Goal: Task Accomplishment & Management: Use online tool/utility

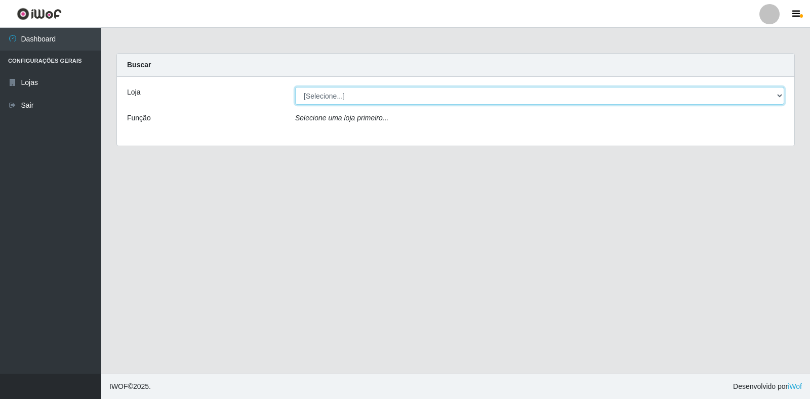
click at [379, 102] on select "[Selecione...] Extrabom - Loja 18 Goiabeiras" at bounding box center [539, 96] width 489 height 18
select select "501"
click at [295, 87] on select "[Selecione...] Extrabom - Loja 18 Goiabeiras" at bounding box center [539, 96] width 489 height 18
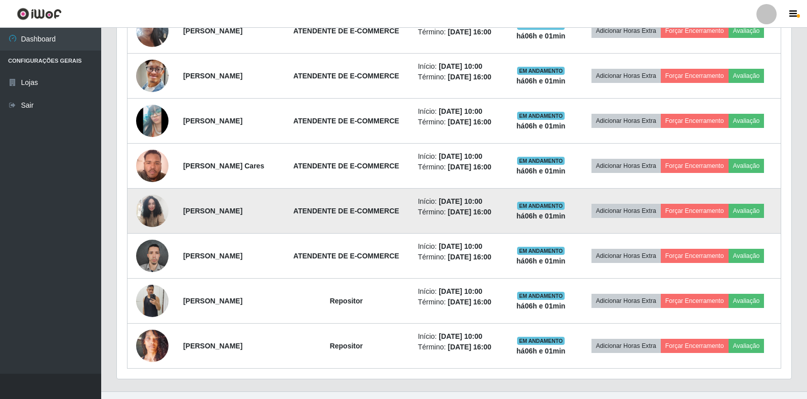
scroll to position [453, 0]
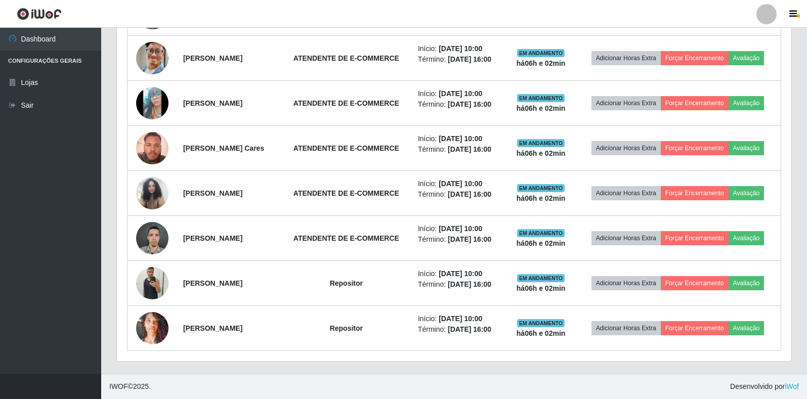
click at [797, 113] on div "Hoje 1 dia 3 dias 1 Semana Não encerrados Trabalhador Posição Data Status Opçõe…" at bounding box center [454, 153] width 691 height 442
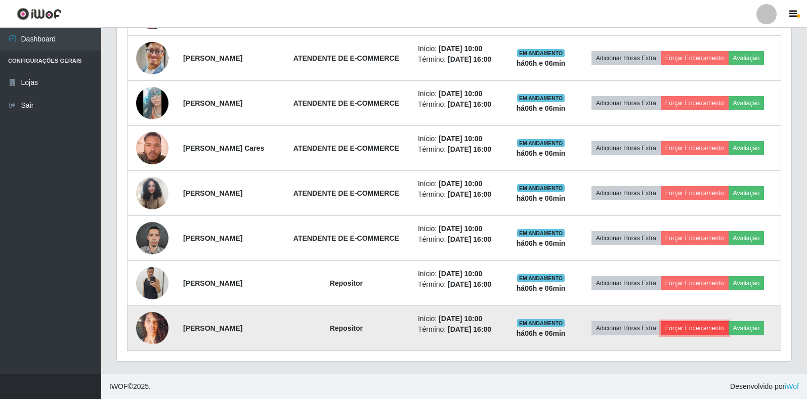
click at [684, 328] on button "Forçar Encerramento" at bounding box center [695, 328] width 68 height 14
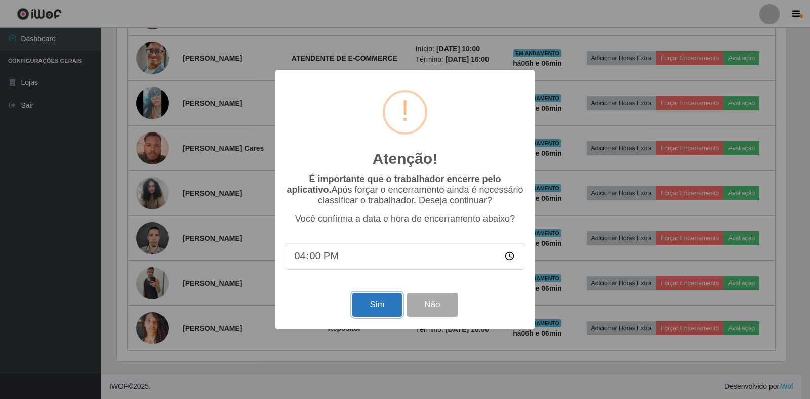
click at [368, 310] on button "Sim" at bounding box center [376, 305] width 49 height 24
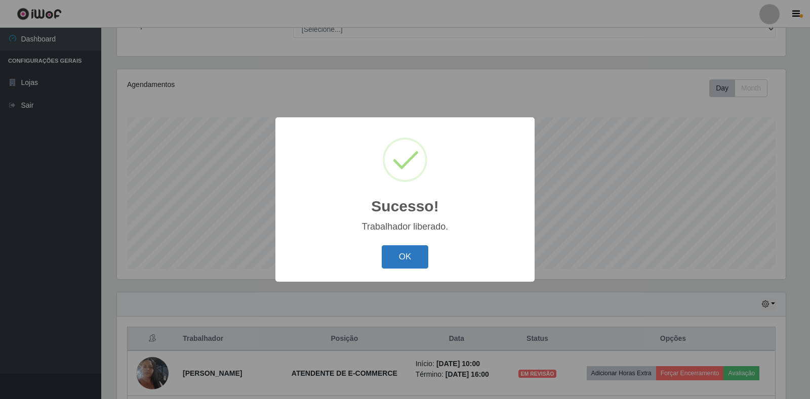
click at [397, 253] on button "OK" at bounding box center [404, 257] width 47 height 24
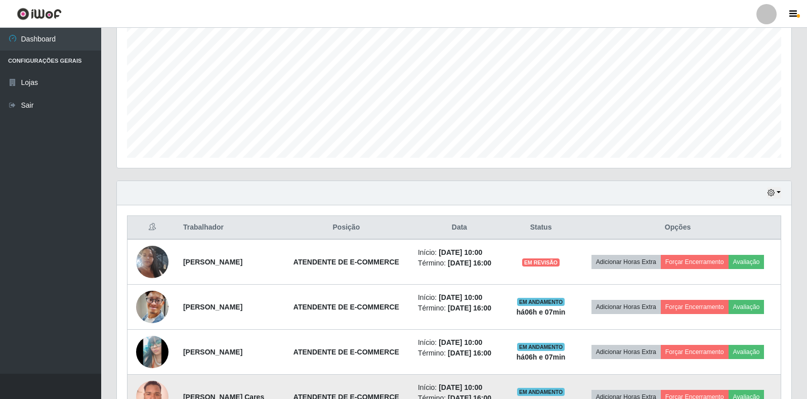
scroll to position [346, 0]
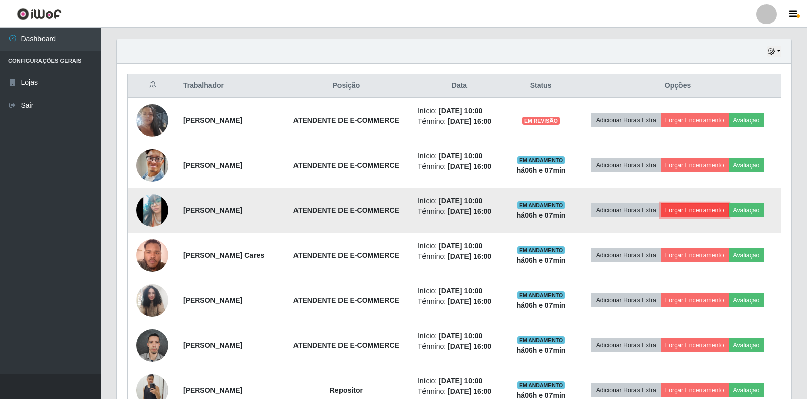
click at [705, 211] on button "Forçar Encerramento" at bounding box center [695, 210] width 68 height 14
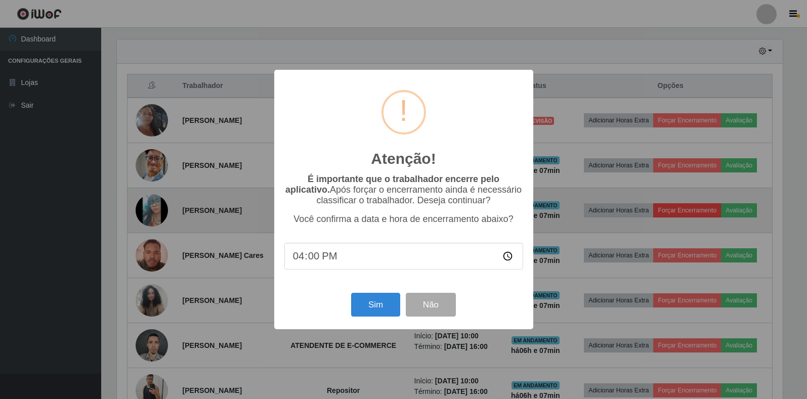
scroll to position [210, 668]
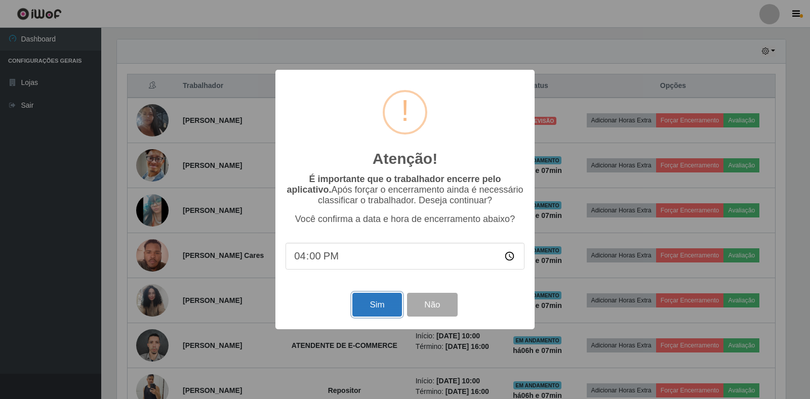
click at [363, 302] on button "Sim" at bounding box center [376, 305] width 49 height 24
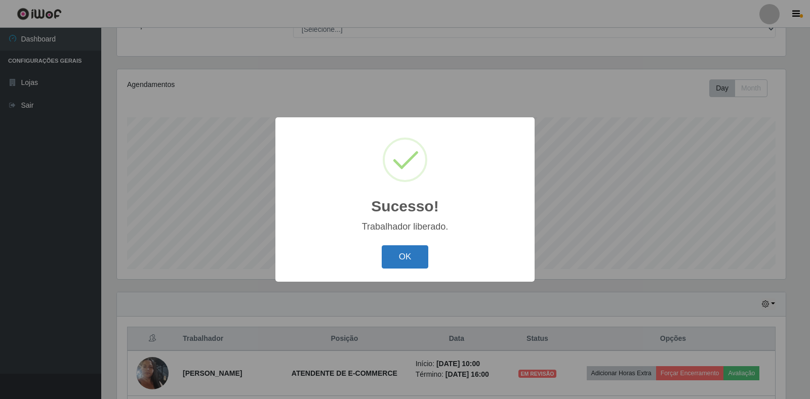
click at [391, 253] on button "OK" at bounding box center [404, 257] width 47 height 24
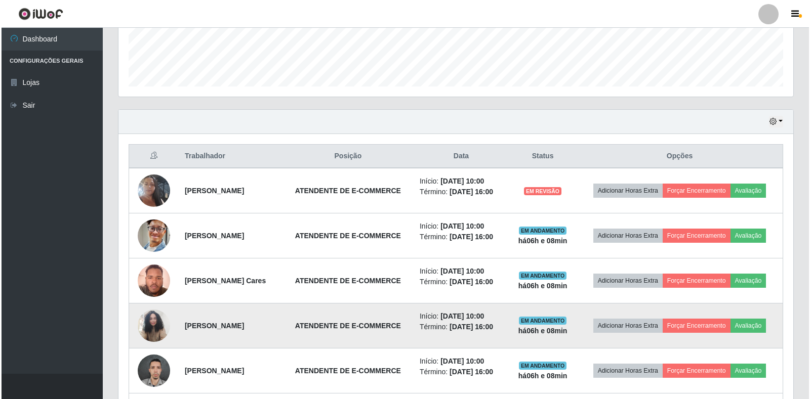
scroll to position [363, 0]
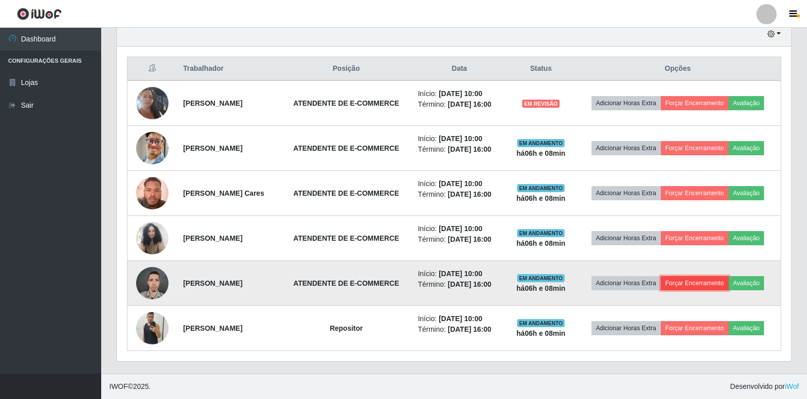
click at [690, 282] on button "Forçar Encerramento" at bounding box center [695, 283] width 68 height 14
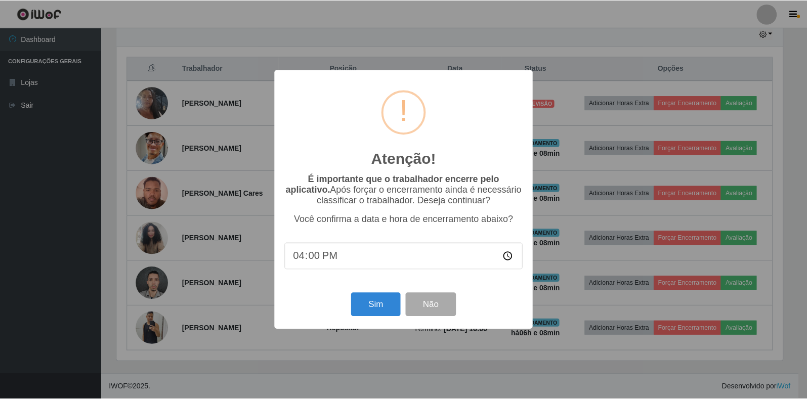
scroll to position [210, 668]
click at [389, 301] on button "Sim" at bounding box center [376, 305] width 49 height 24
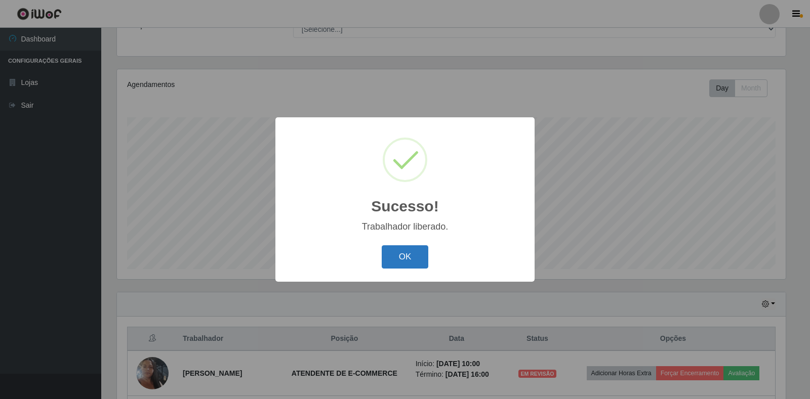
click at [408, 262] on button "OK" at bounding box center [404, 257] width 47 height 24
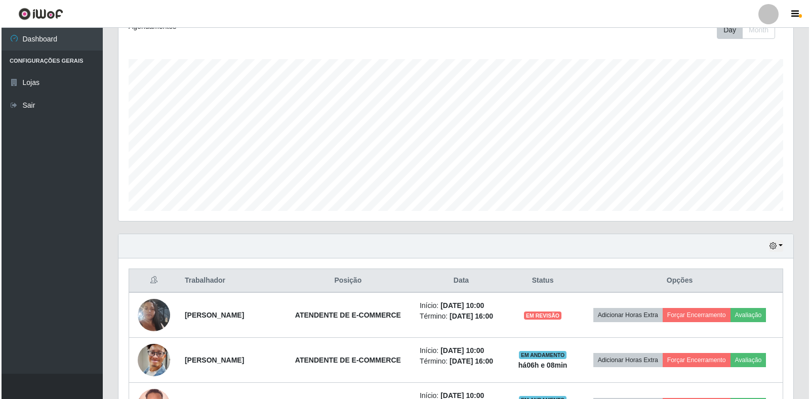
scroll to position [318, 0]
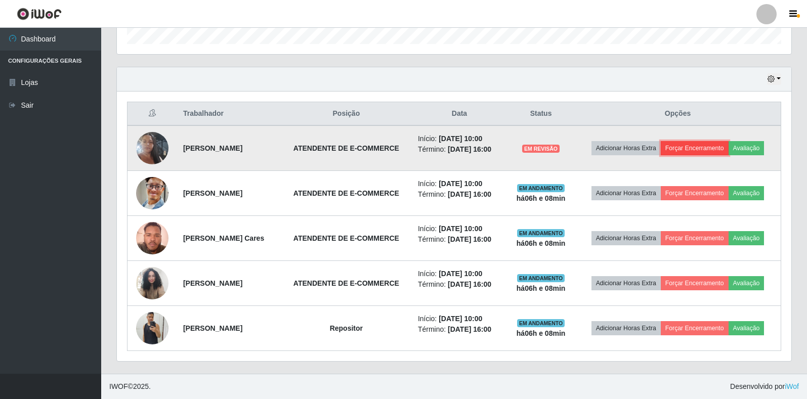
click at [685, 151] on button "Forçar Encerramento" at bounding box center [695, 148] width 68 height 14
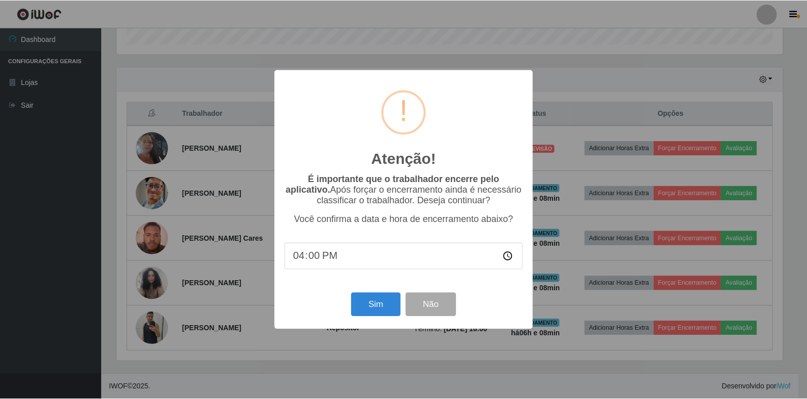
scroll to position [210, 668]
click at [368, 317] on button "Sim" at bounding box center [376, 305] width 49 height 24
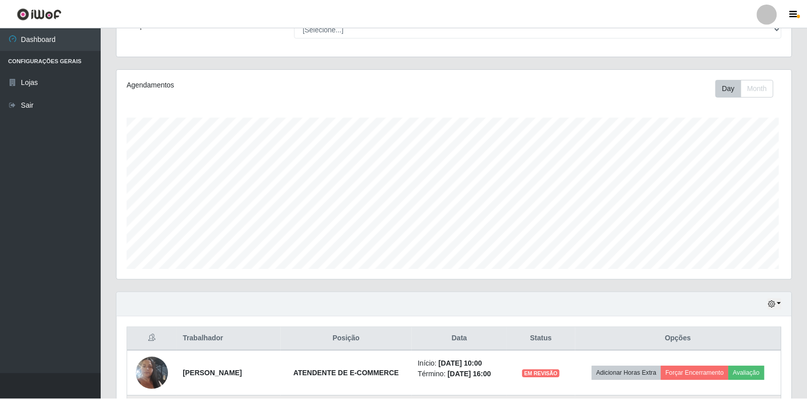
scroll to position [505758, 505300]
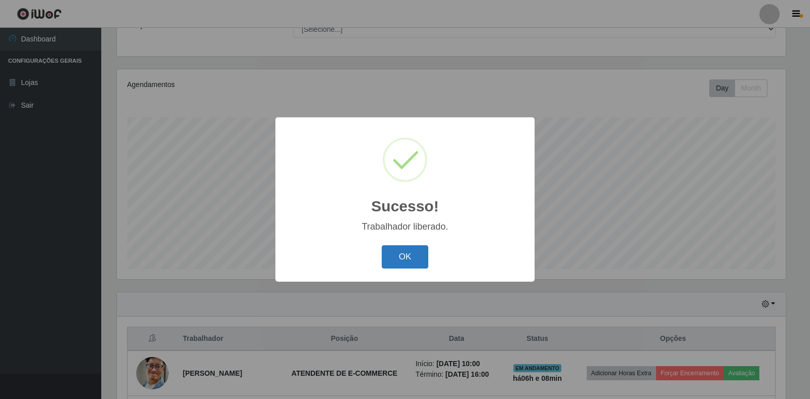
click at [409, 251] on button "OK" at bounding box center [404, 257] width 47 height 24
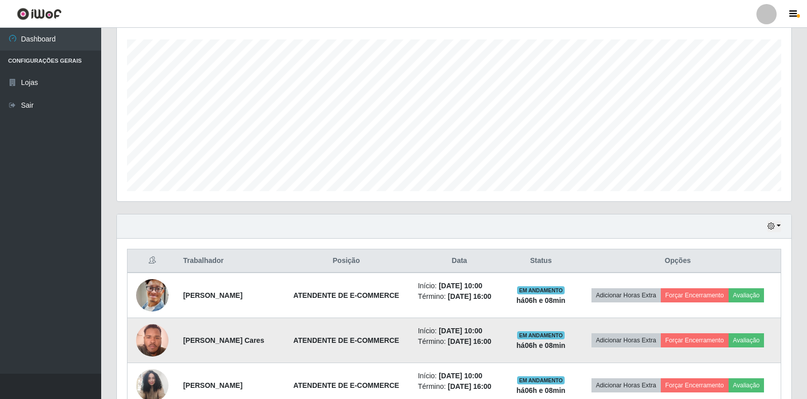
scroll to position [273, 0]
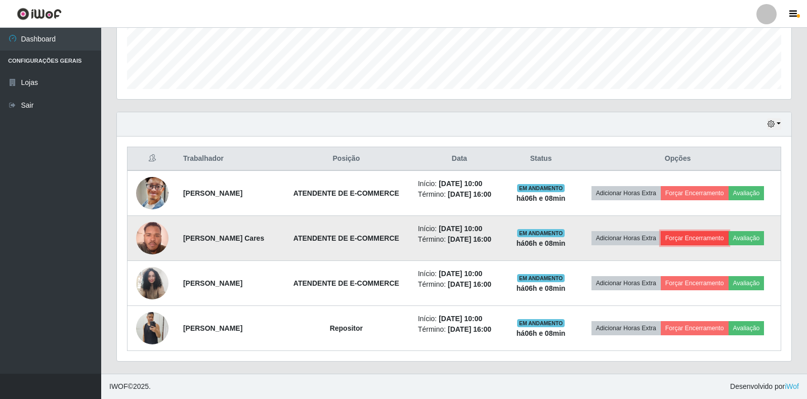
click at [685, 235] on button "Forçar Encerramento" at bounding box center [695, 238] width 68 height 14
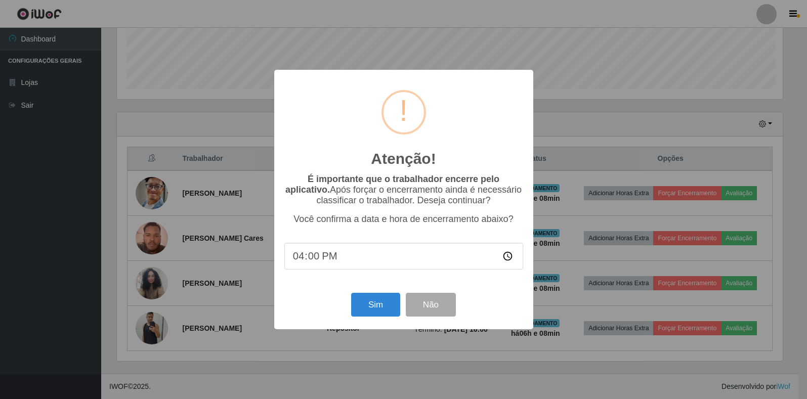
scroll to position [210, 668]
click at [367, 301] on button "Sim" at bounding box center [376, 305] width 49 height 24
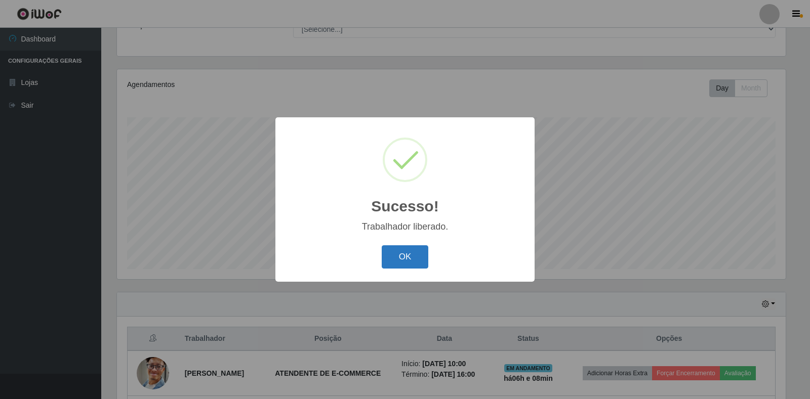
click at [428, 257] on div "OK Cancel" at bounding box center [404, 256] width 239 height 29
click at [427, 257] on button "OK" at bounding box center [404, 257] width 47 height 24
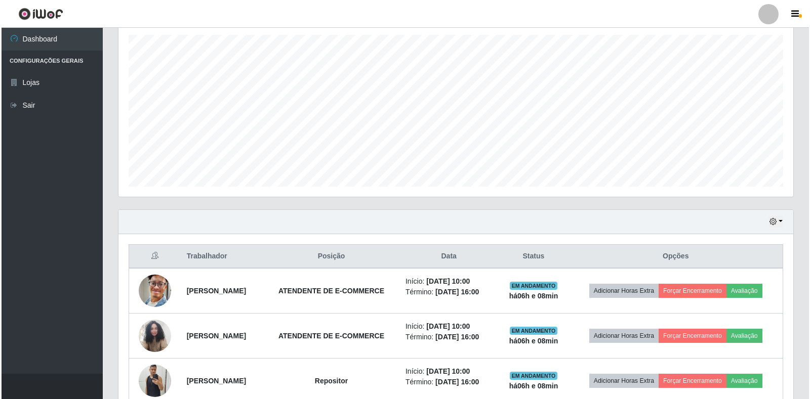
scroll to position [228, 0]
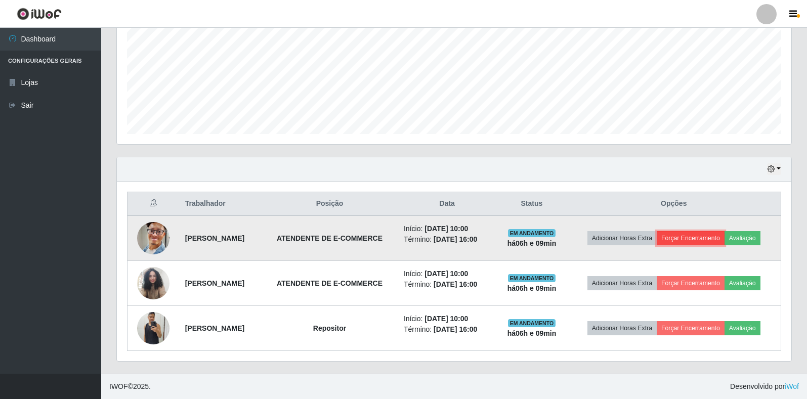
click at [708, 238] on button "Forçar Encerramento" at bounding box center [691, 238] width 68 height 14
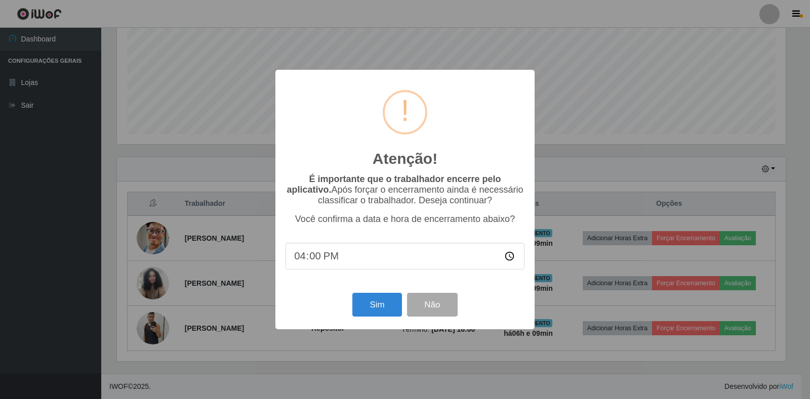
scroll to position [0, 0]
click at [356, 317] on button "Sim" at bounding box center [376, 305] width 49 height 24
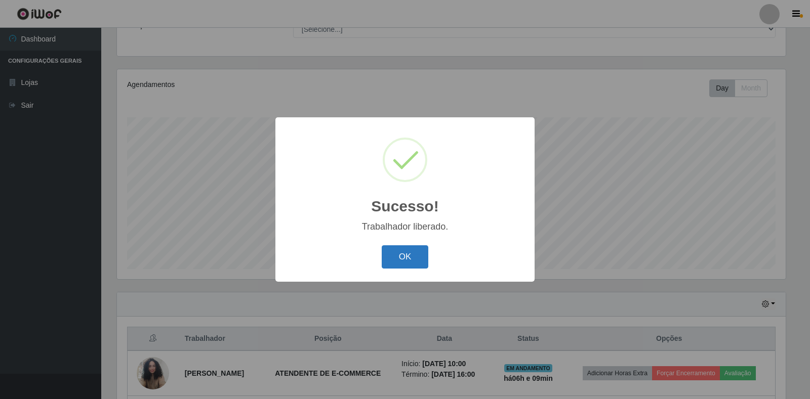
click at [401, 256] on button "OK" at bounding box center [404, 257] width 47 height 24
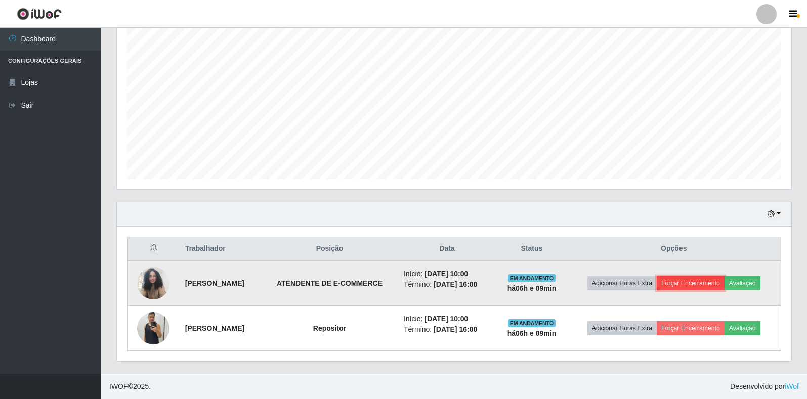
click at [699, 282] on button "Forçar Encerramento" at bounding box center [691, 283] width 68 height 14
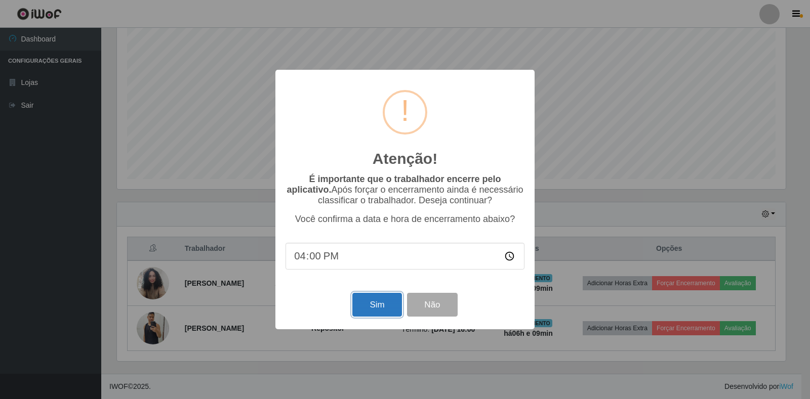
click at [387, 301] on button "Sim" at bounding box center [376, 305] width 49 height 24
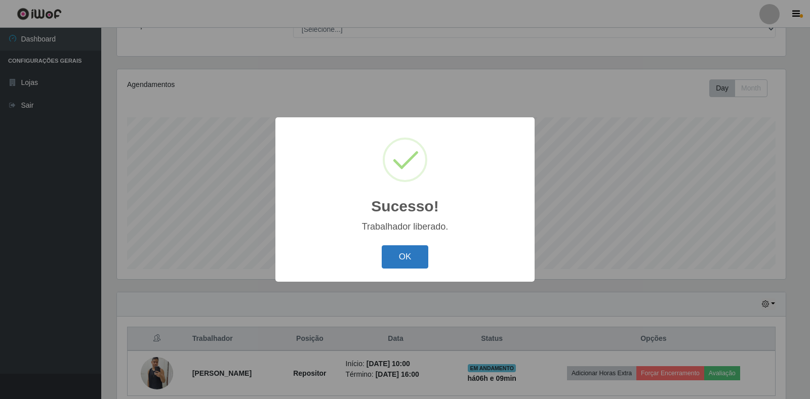
click at [410, 259] on button "OK" at bounding box center [404, 257] width 47 height 24
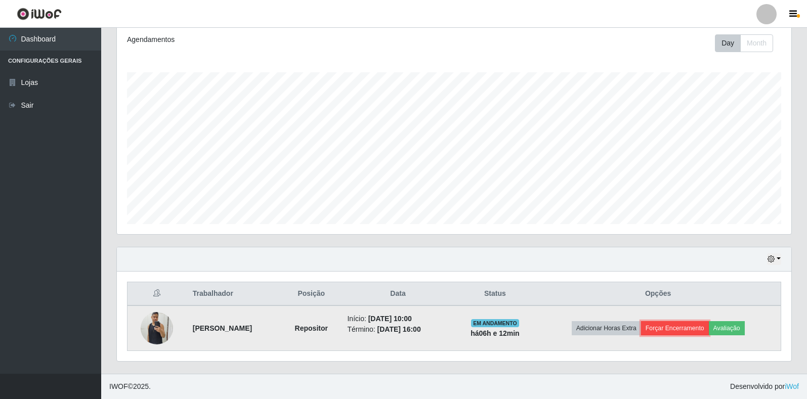
click at [683, 327] on button "Forçar Encerramento" at bounding box center [675, 328] width 68 height 14
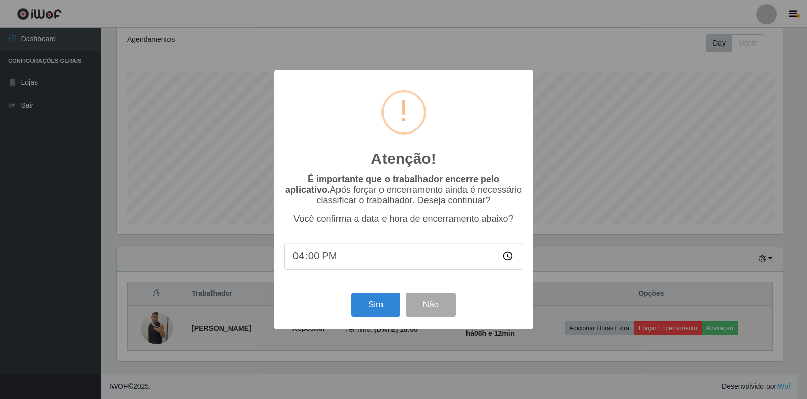
scroll to position [210, 668]
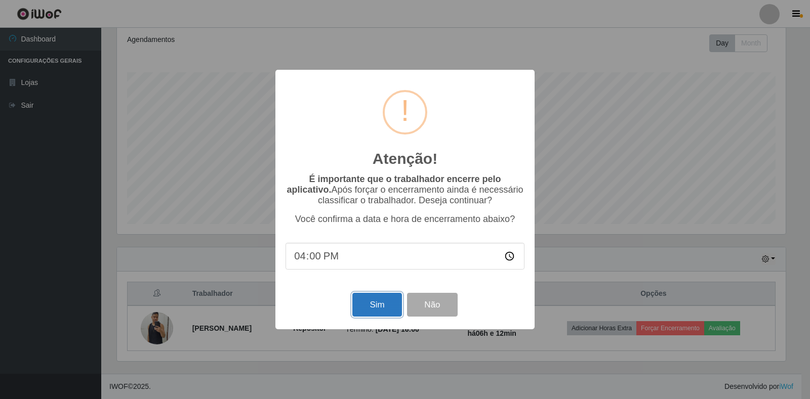
click at [373, 303] on button "Sim" at bounding box center [376, 305] width 49 height 24
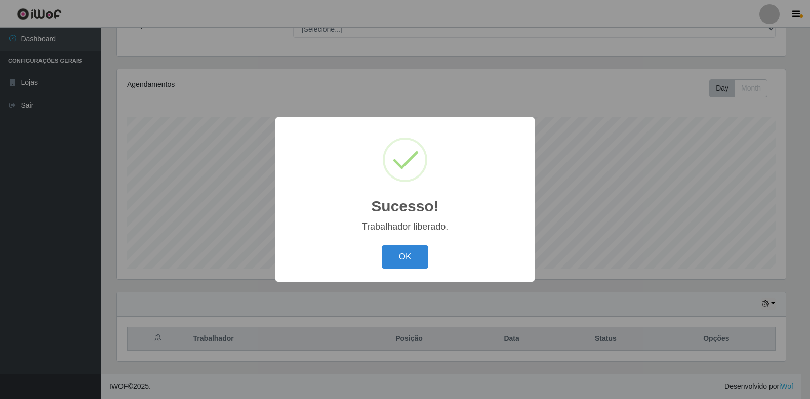
drag, startPoint x: 420, startPoint y: 257, endPoint x: 324, endPoint y: 251, distance: 96.3
click at [419, 257] on button "OK" at bounding box center [404, 257] width 47 height 24
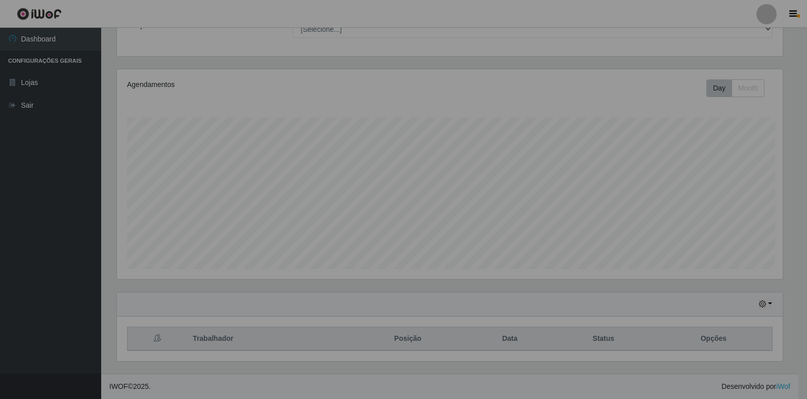
scroll to position [210, 674]
